Goal: Task Accomplishment & Management: Manage account settings

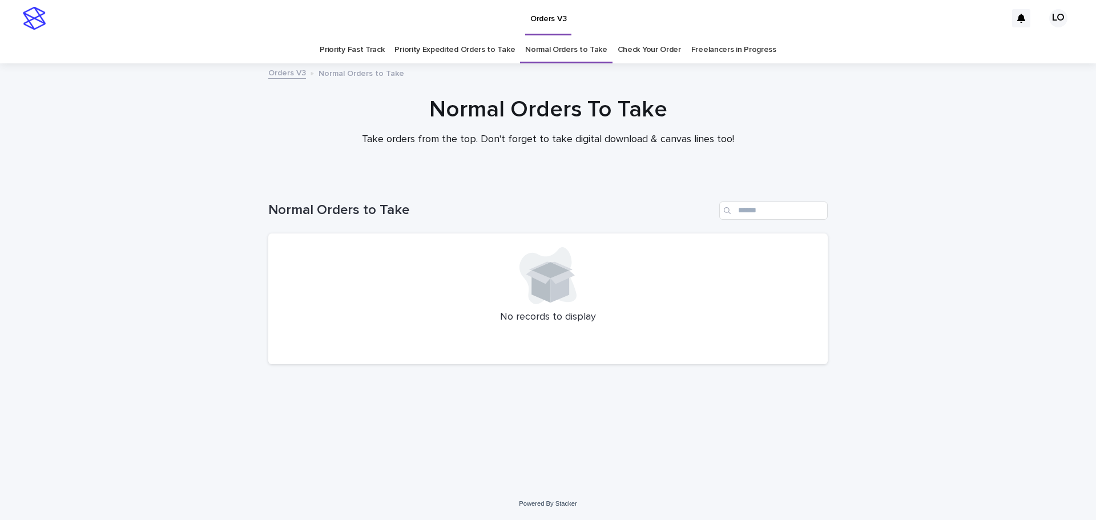
click at [411, 51] on link "Priority Expedited Orders to Take" at bounding box center [454, 50] width 120 height 27
click at [649, 45] on link "Check Your Order" at bounding box center [648, 50] width 63 height 27
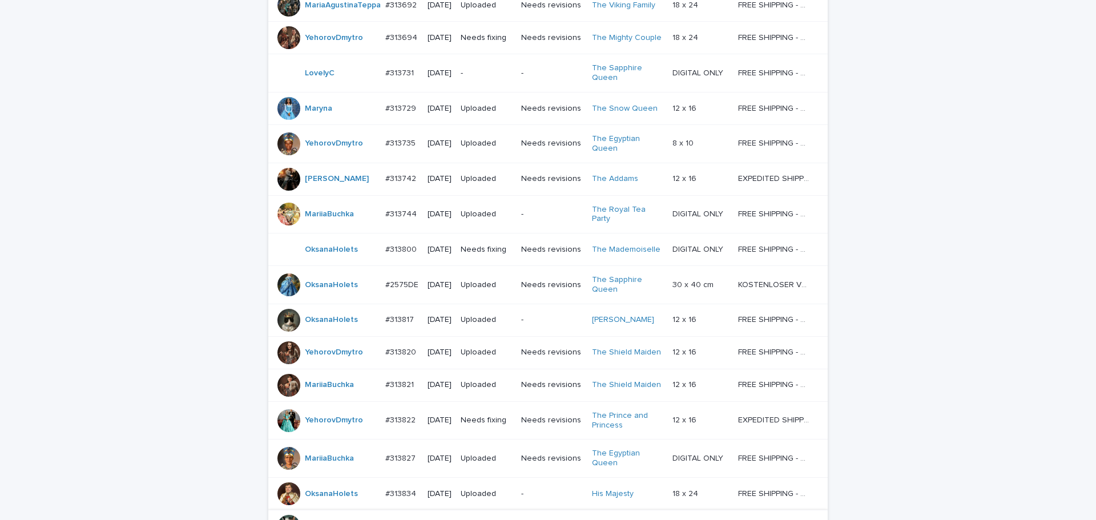
scroll to position [628, 0]
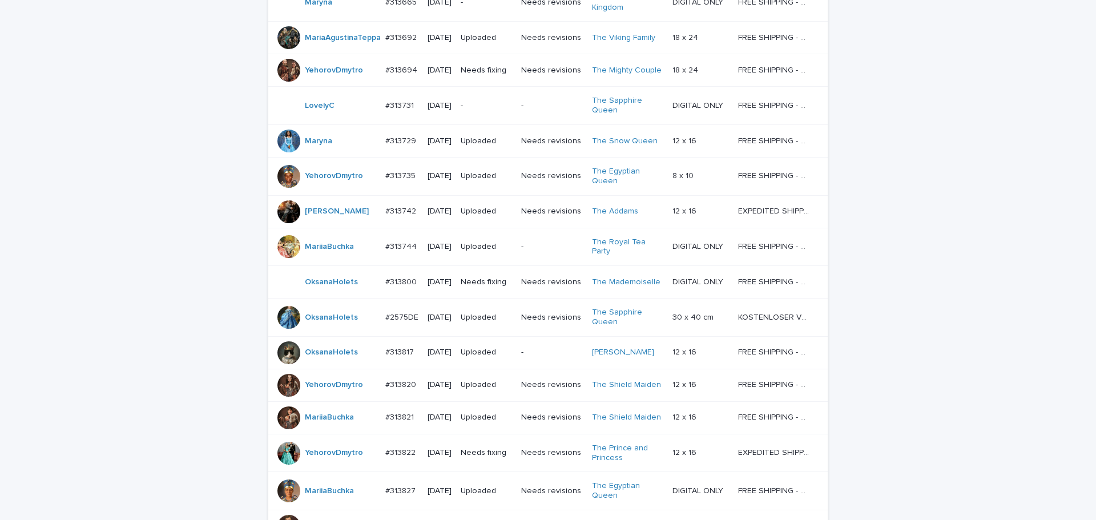
click at [516, 125] on td "-" at bounding box center [486, 106] width 60 height 38
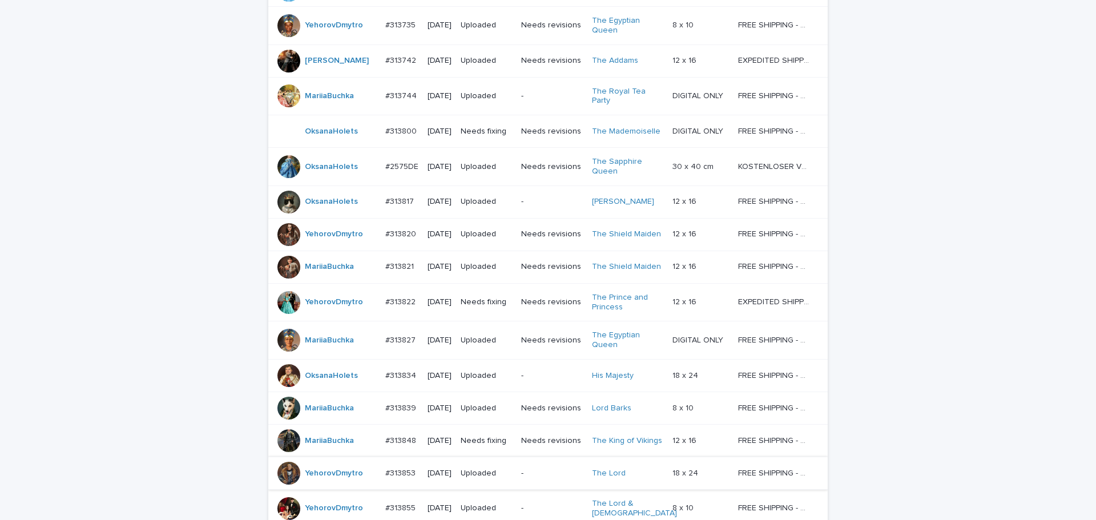
scroll to position [987, 0]
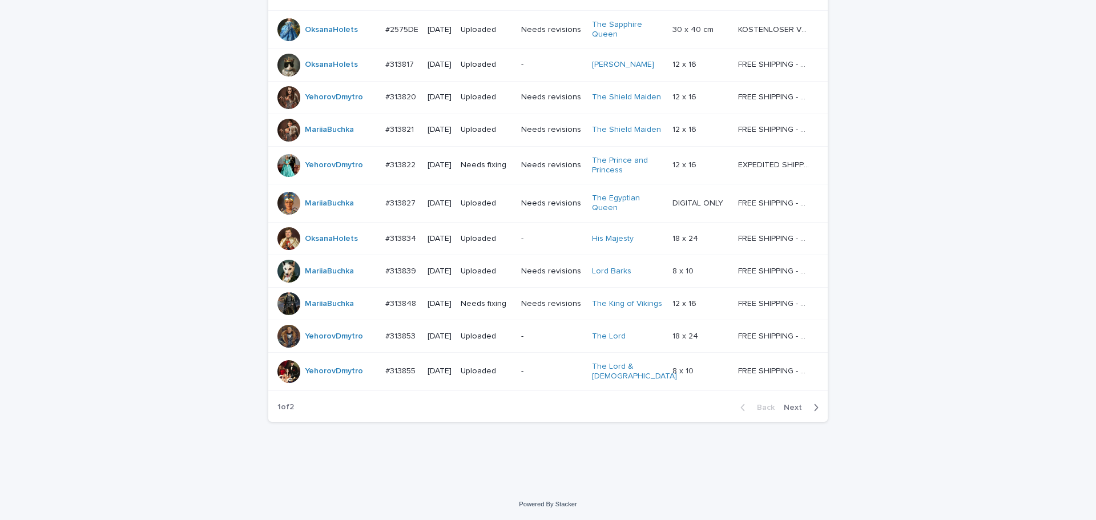
click at [787, 405] on span "Next" at bounding box center [796, 407] width 25 height 8
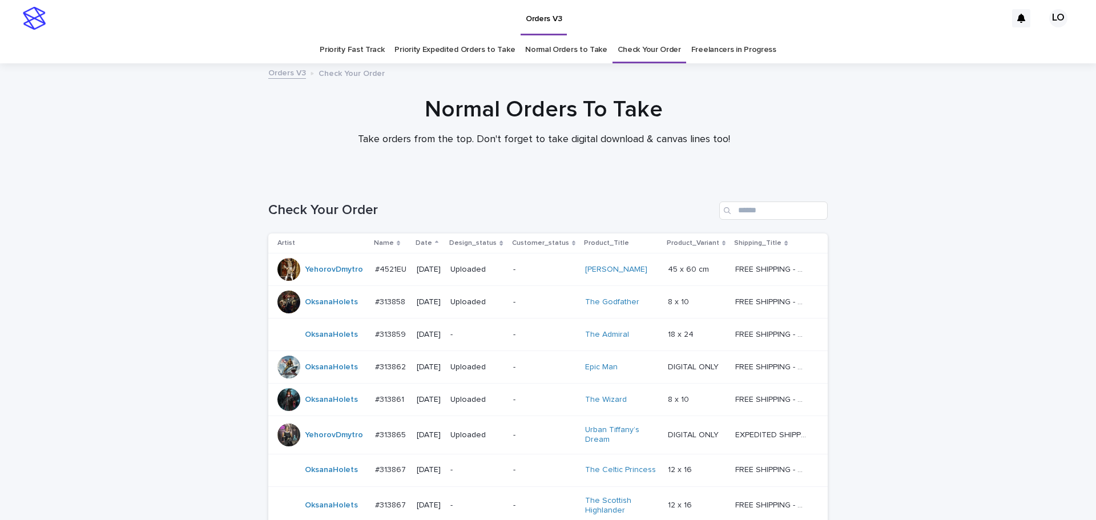
click at [571, 36] on div "Orders V3" at bounding box center [528, 18] width 955 height 37
click at [575, 49] on link "Normal Orders to Take" at bounding box center [566, 50] width 82 height 27
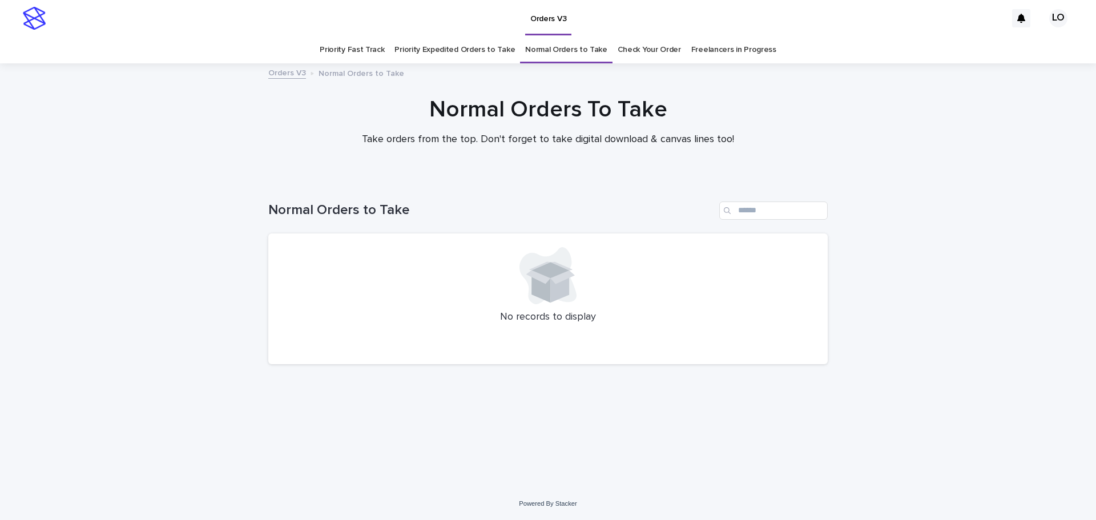
click at [645, 52] on link "Check Your Order" at bounding box center [648, 50] width 63 height 27
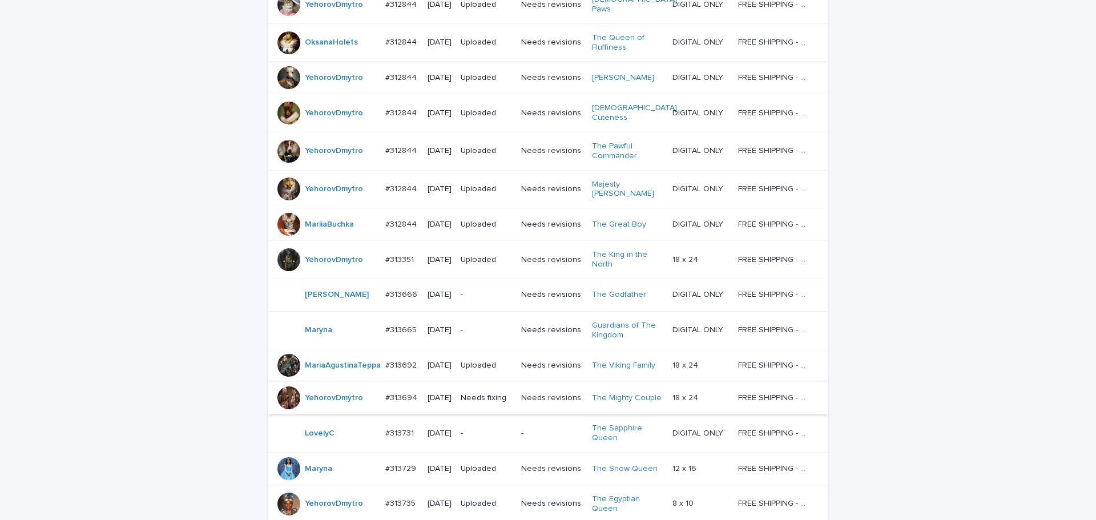
scroll to position [399, 0]
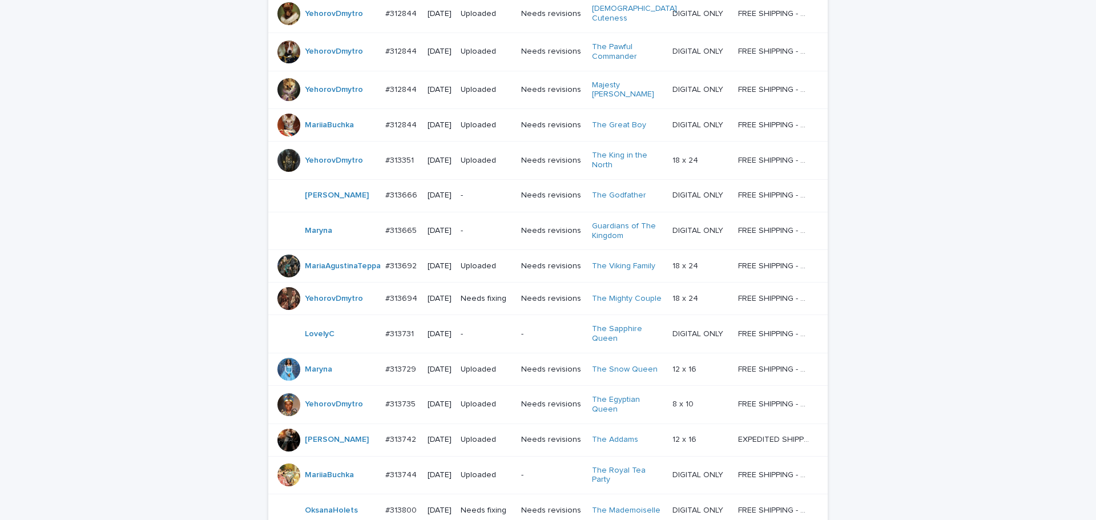
click at [480, 339] on p "-" at bounding box center [486, 334] width 51 height 10
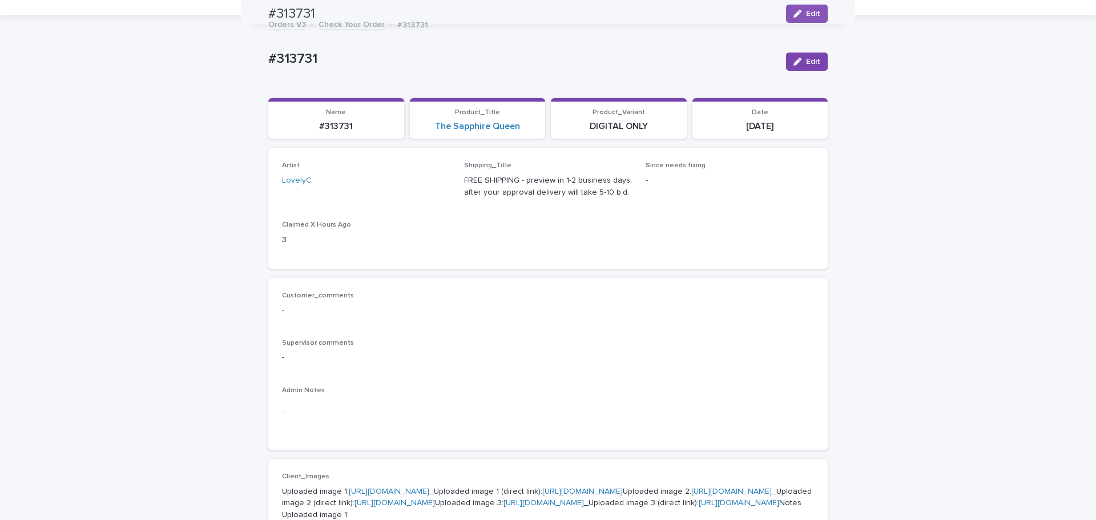
scroll to position [37, 0]
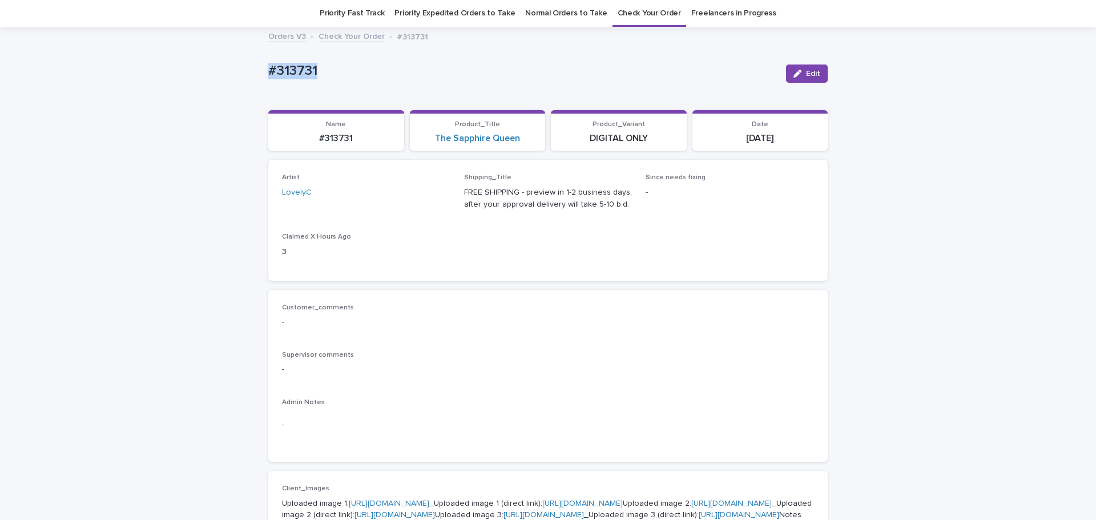
drag, startPoint x: 332, startPoint y: 76, endPoint x: 211, endPoint y: 67, distance: 121.3
click at [806, 74] on span "Edit" at bounding box center [813, 74] width 14 height 8
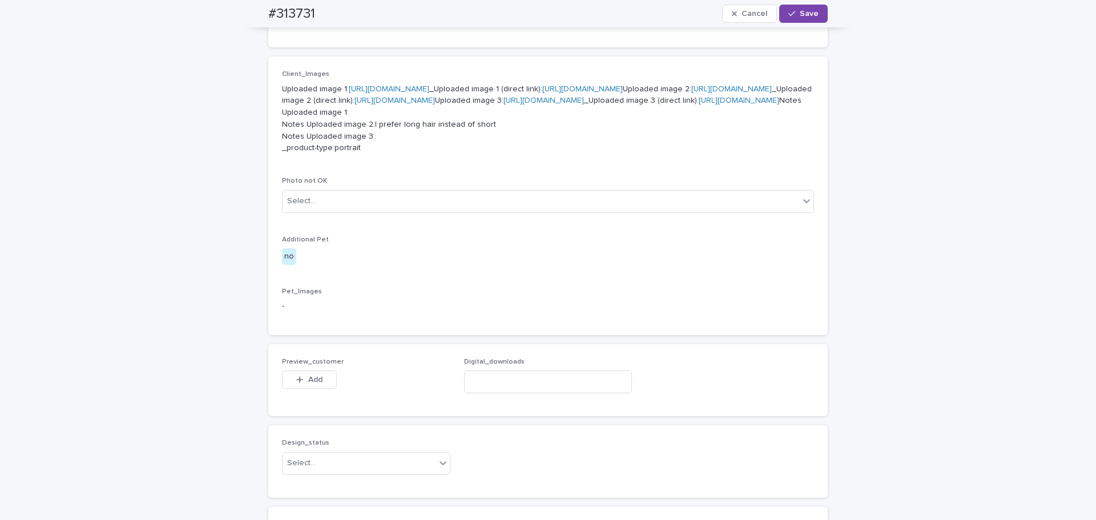
scroll to position [607, 0]
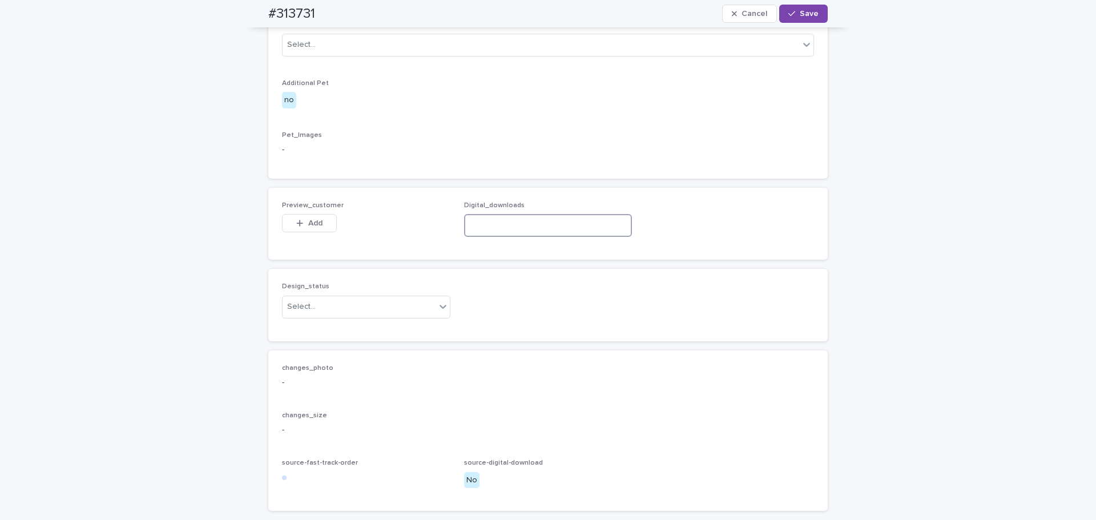
click at [505, 237] on input at bounding box center [548, 225] width 168 height 23
paste input "**********"
type input "**********"
click at [308, 227] on span "Add" at bounding box center [315, 223] width 14 height 8
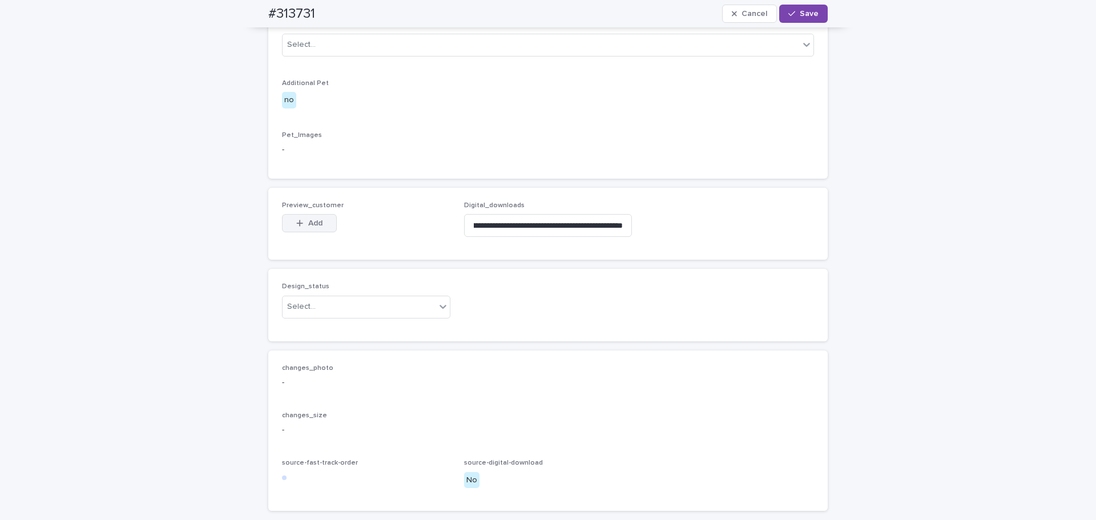
scroll to position [0, 0]
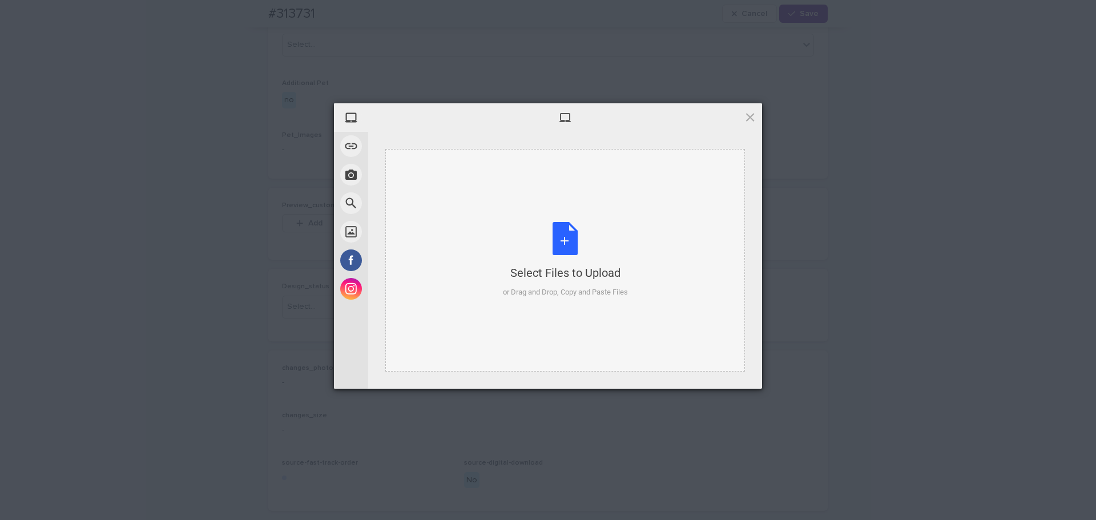
click at [588, 253] on div "Select Files to Upload or Drag and Drop, Copy and Paste Files" at bounding box center [565, 260] width 125 height 76
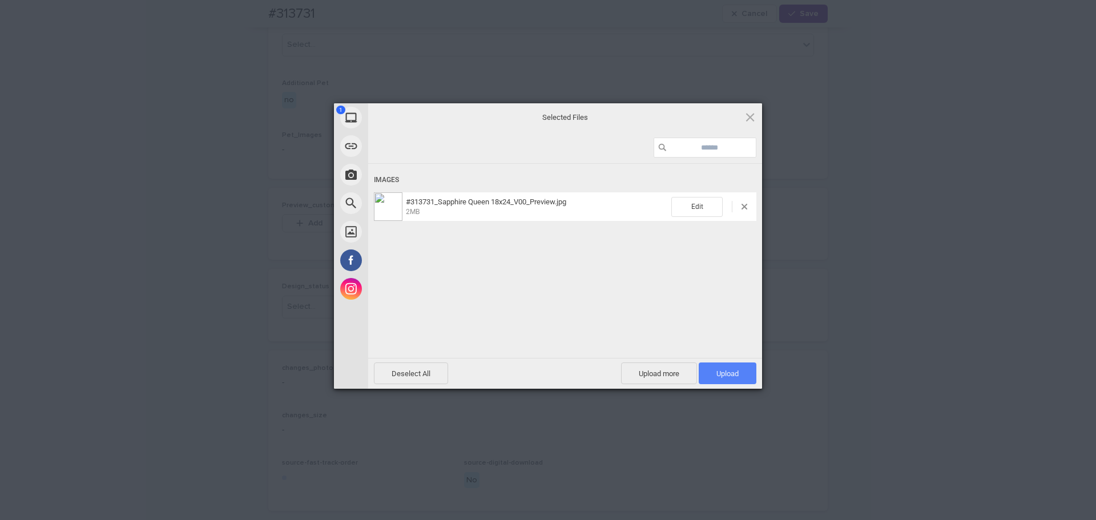
click at [725, 374] on span "Upload 1" at bounding box center [727, 373] width 22 height 9
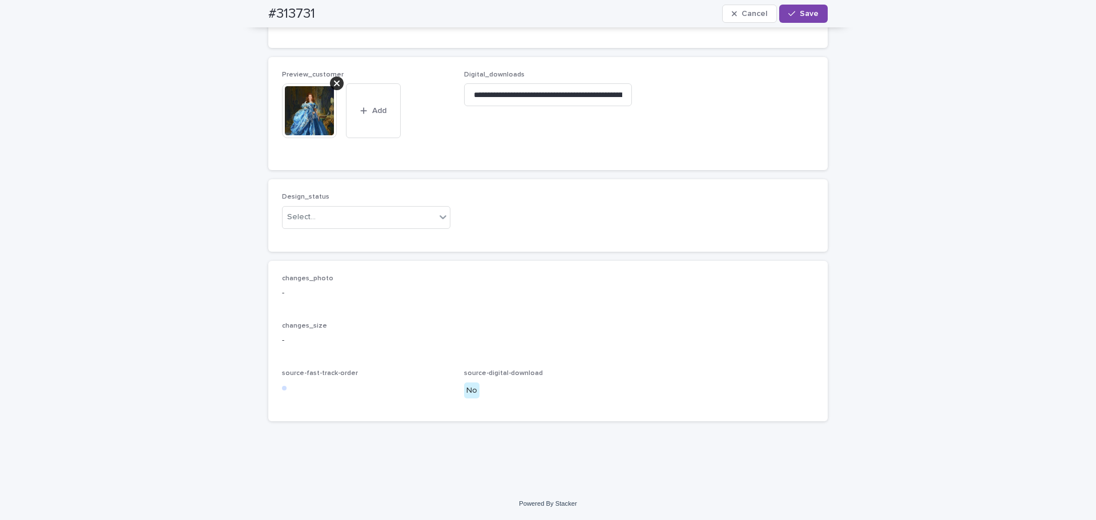
scroll to position [892, 0]
drag, startPoint x: 372, startPoint y: 217, endPoint x: 357, endPoint y: 226, distance: 17.9
click at [366, 219] on div "Select..." at bounding box center [358, 217] width 153 height 19
click at [342, 240] on div "Uploaded" at bounding box center [361, 239] width 167 height 20
drag, startPoint x: 802, startPoint y: 9, endPoint x: 831, endPoint y: 21, distance: 31.5
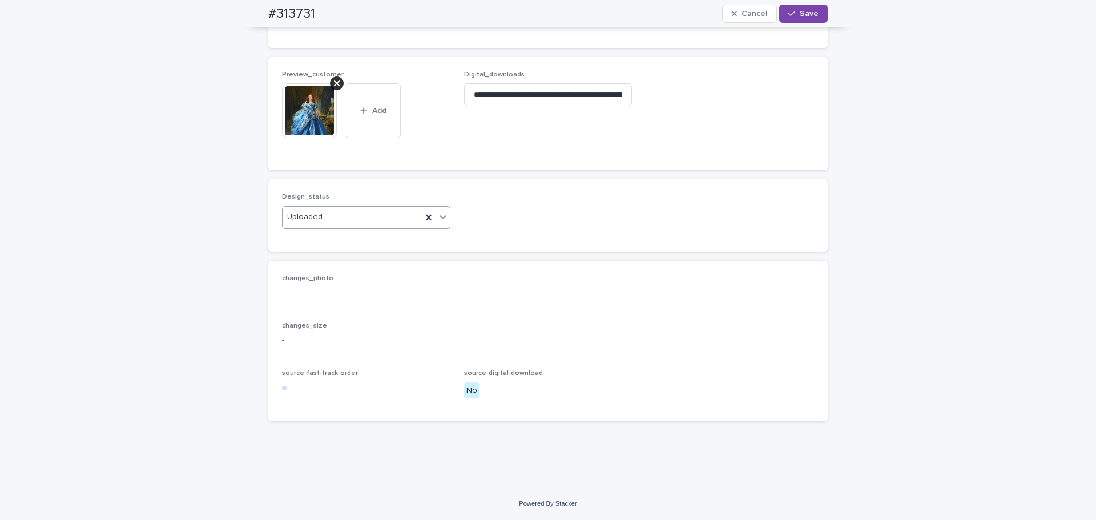
click at [801, 9] on button "Save" at bounding box center [803, 14] width 49 height 18
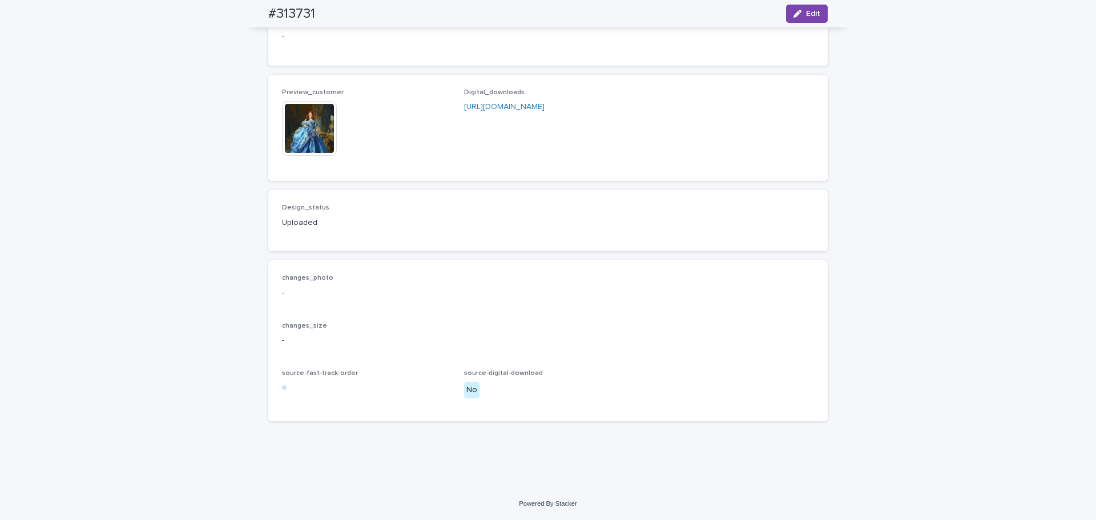
scroll to position [863, 0]
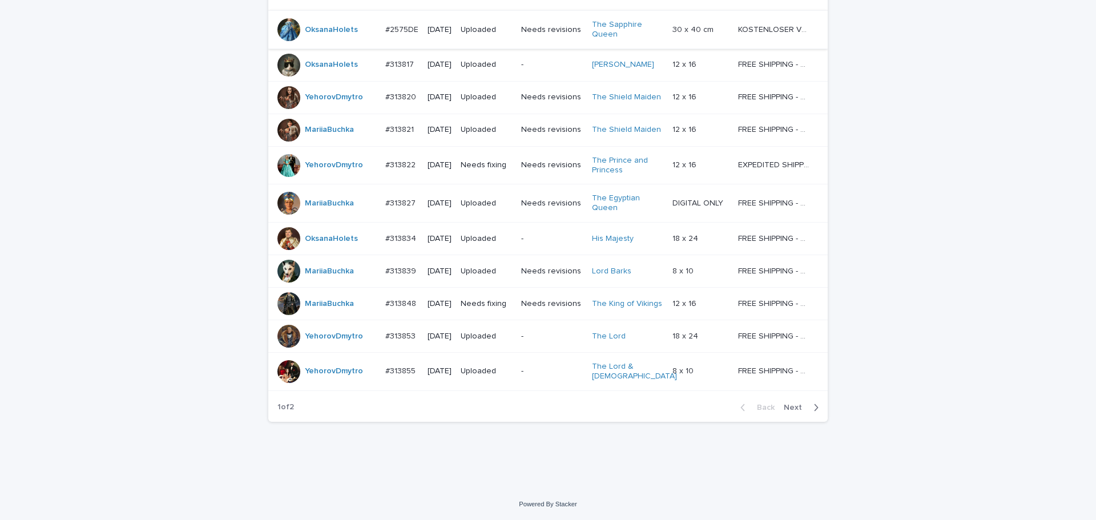
scroll to position [987, 0]
click at [814, 409] on icon "button" at bounding box center [816, 406] width 4 height 7
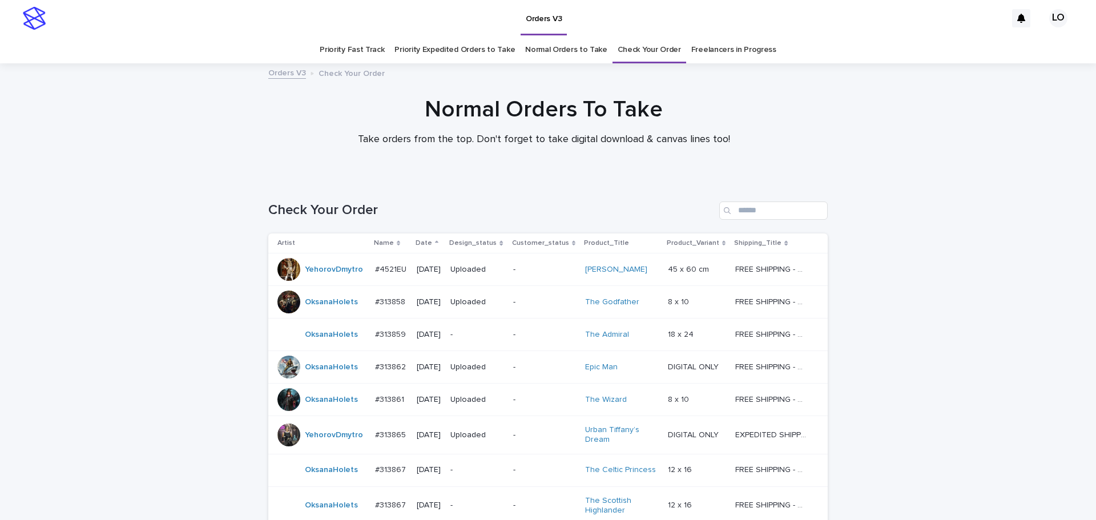
click at [475, 44] on link "Priority Expedited Orders to Take" at bounding box center [454, 50] width 120 height 27
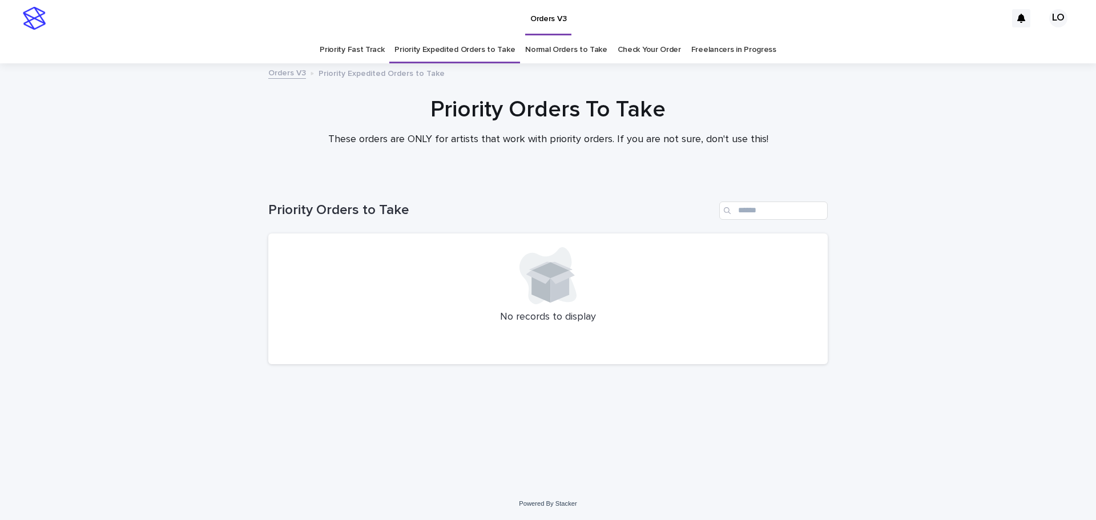
click at [556, 50] on link "Normal Orders to Take" at bounding box center [566, 50] width 82 height 27
